Goal: Transaction & Acquisition: Purchase product/service

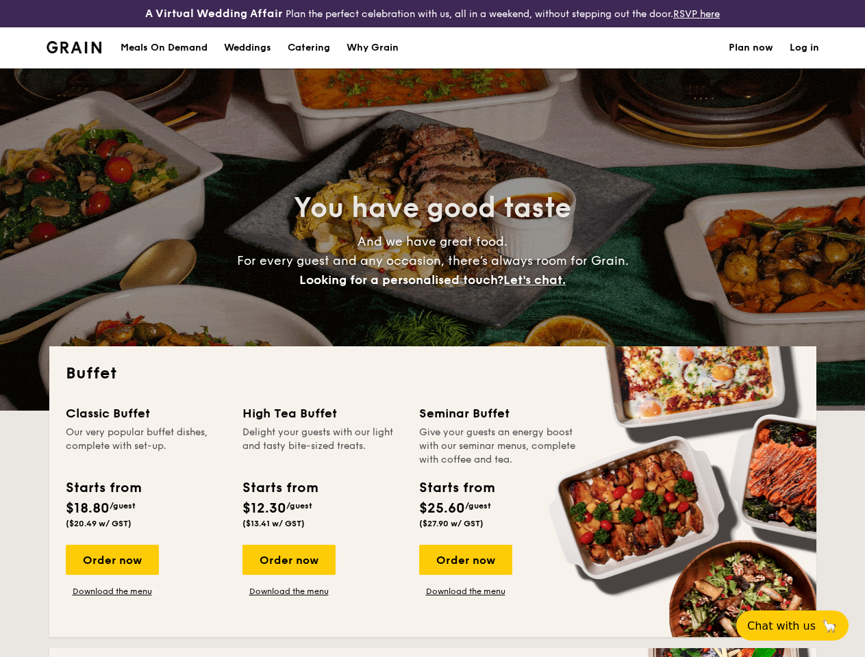
select select
click at [432, 329] on div "You have good taste And we have great food. For every guest and any occasion, t…" at bounding box center [432, 239] width 767 height 342
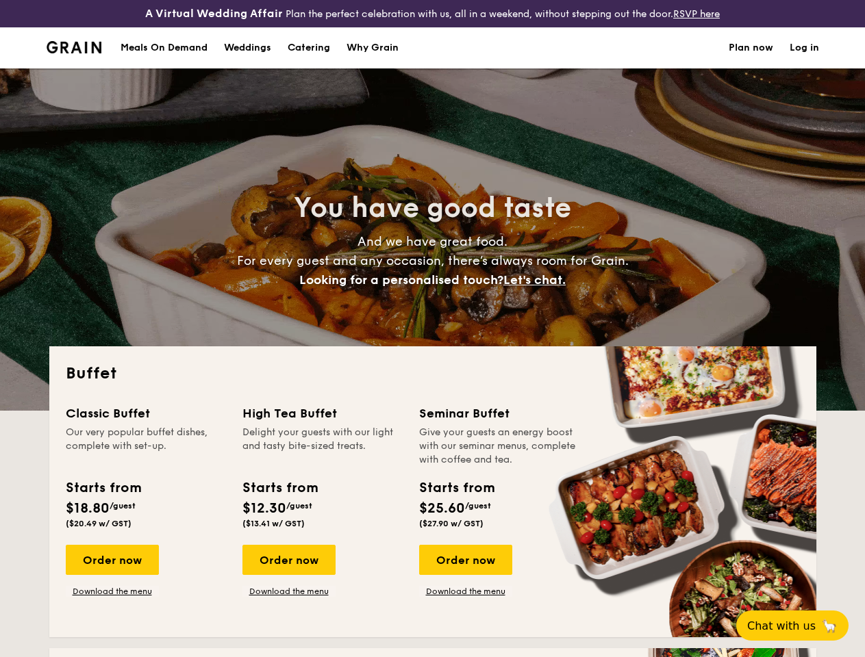
click at [804, 60] on link "Log in" at bounding box center [803, 47] width 29 height 41
click at [538, 288] on span "Let's chat." at bounding box center [534, 279] width 62 height 15
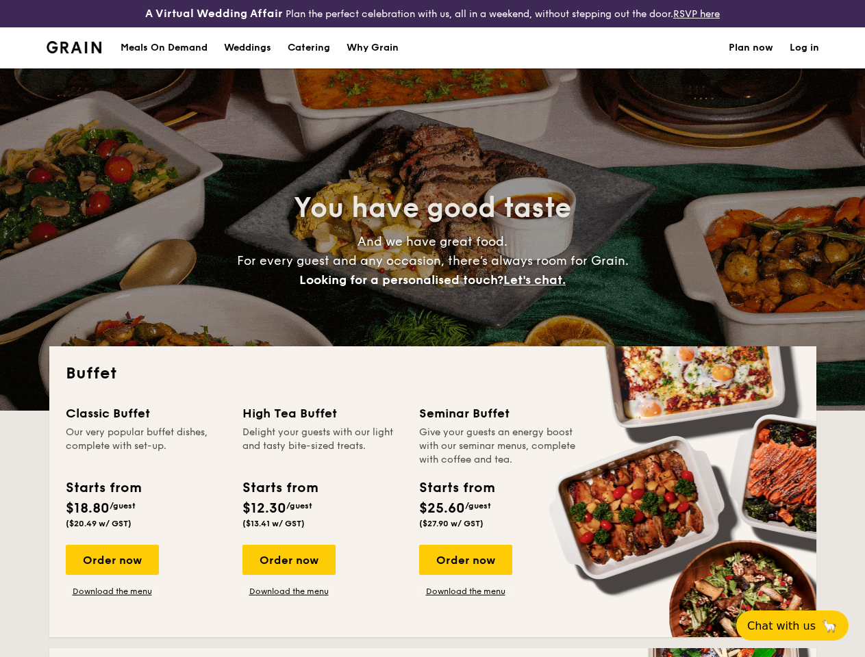
scroll to position [12, 0]
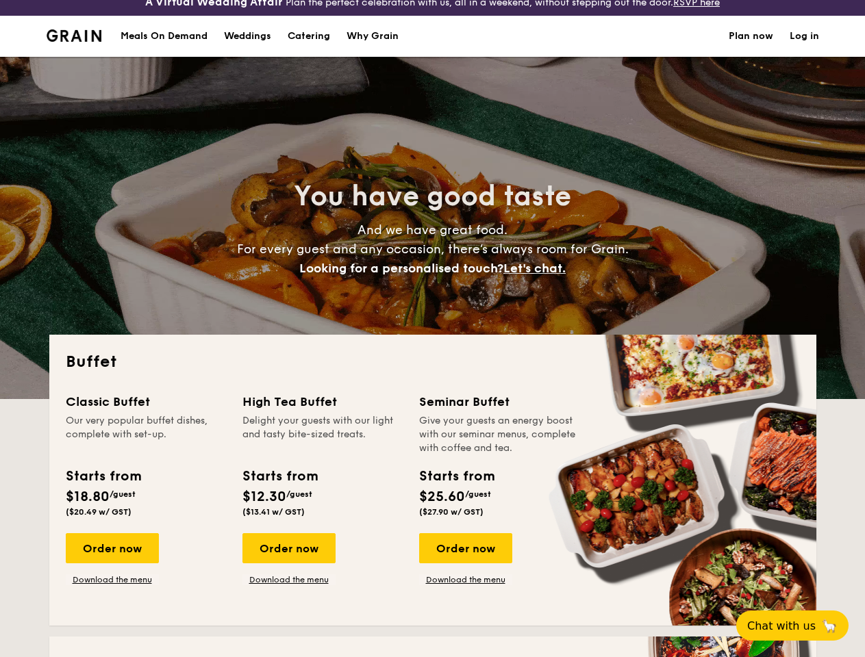
click at [112, 563] on div "Order now" at bounding box center [112, 548] width 93 height 30
click at [288, 563] on div "Order now" at bounding box center [288, 548] width 93 height 30
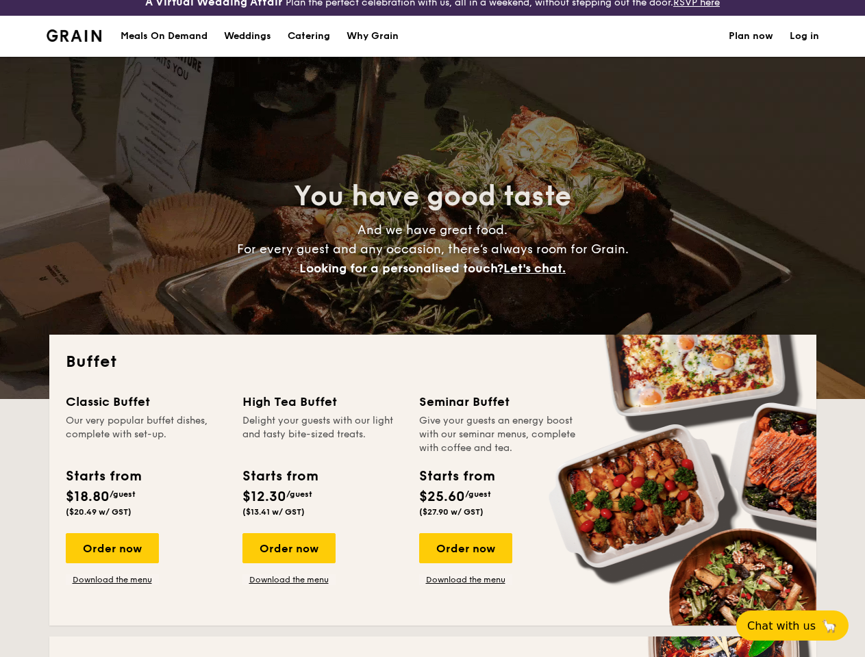
click at [465, 572] on div "Classic Buffet Our very popular buffet dishes, complete with set-up. Starts fro…" at bounding box center [433, 500] width 734 height 217
